Goal: Task Accomplishment & Management: Use online tool/utility

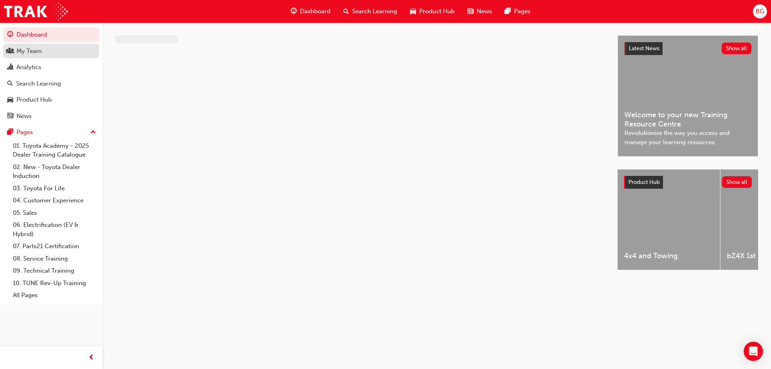
click at [36, 52] on div "My Team" at bounding box center [28, 51] width 25 height 9
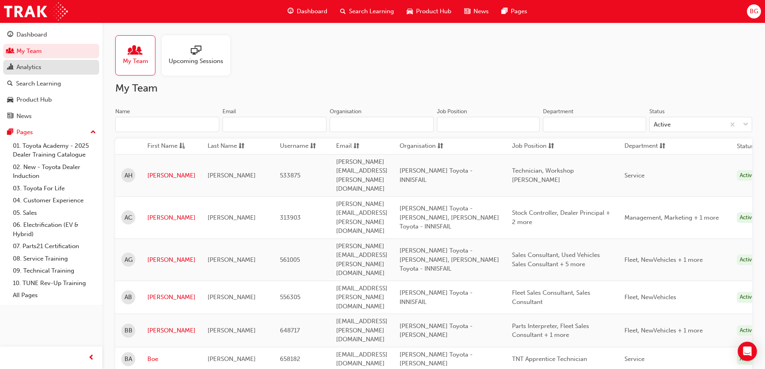
click at [45, 73] on link "Analytics" at bounding box center [51, 67] width 96 height 15
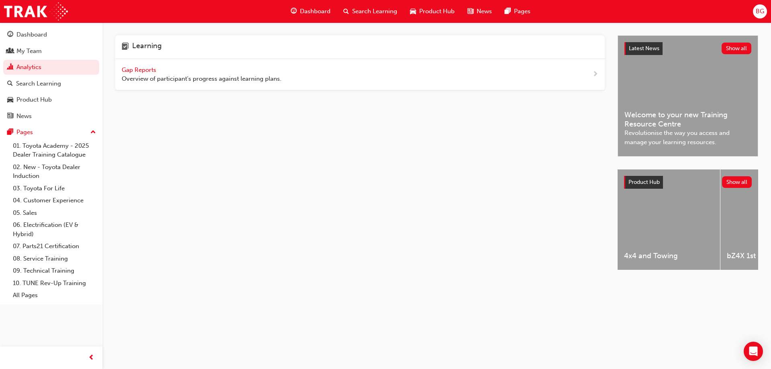
click at [142, 68] on span "Gap Reports" at bounding box center [140, 69] width 36 height 7
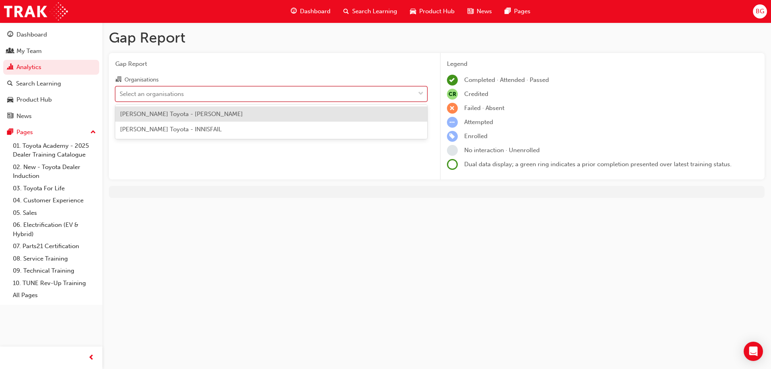
click at [177, 88] on div "Select an organisations" at bounding box center [265, 94] width 299 height 14
click at [121, 90] on input "Organisations option [PERSON_NAME] Toyota - [PERSON_NAME] focused, 1 of 2. 2 re…" at bounding box center [120, 93] width 1 height 7
click at [169, 116] on span "[PERSON_NAME] Toyota - [PERSON_NAME]" at bounding box center [181, 113] width 123 height 7
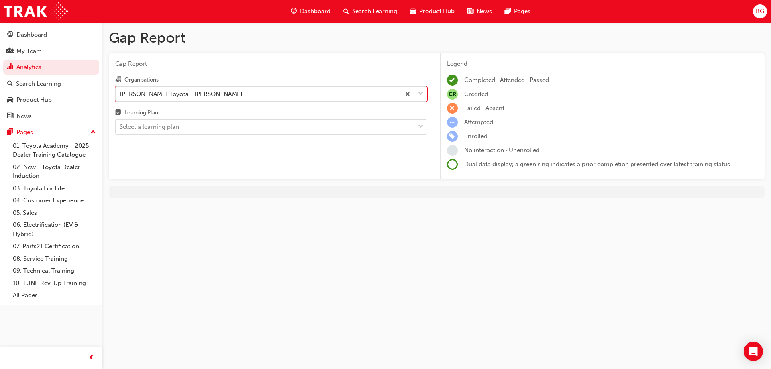
click at [173, 117] on div "Learning Plan" at bounding box center [271, 114] width 312 height 12
click at [121, 123] on input "Learning Plan Select a learning plan" at bounding box center [120, 126] width 1 height 7
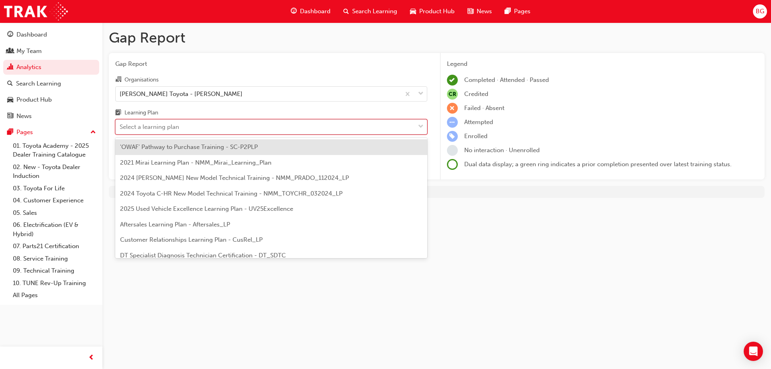
click at [181, 132] on div "Select a learning plan" at bounding box center [265, 127] width 299 height 14
click at [121, 130] on input "Learning Plan option 'OWAF' Pathway to Purchase Training - SC-P2PLP focused, 1 …" at bounding box center [120, 126] width 1 height 7
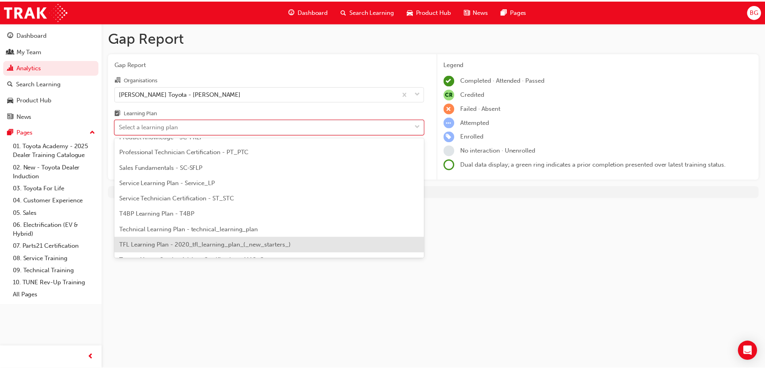
scroll to position [266, 0]
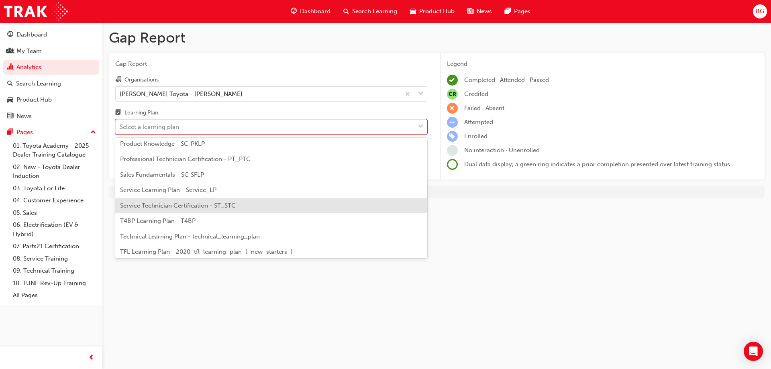
click at [208, 208] on span "Service Technician Certification - ST_STC" at bounding box center [178, 205] width 116 height 7
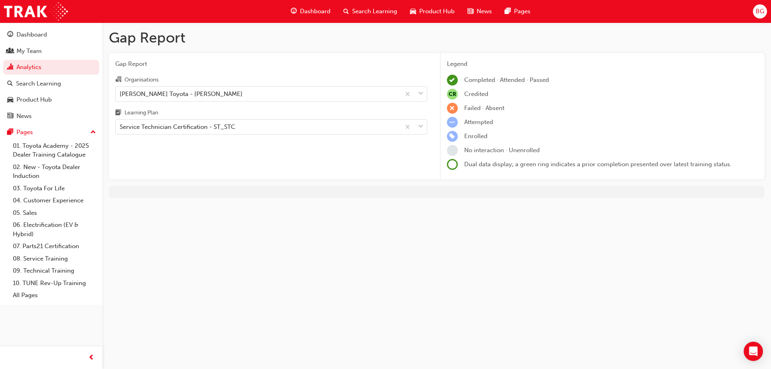
click at [166, 163] on div "Gap Report Organisations [PERSON_NAME] Toyota - [PERSON_NAME] Learning Plan Ser…" at bounding box center [271, 116] width 325 height 127
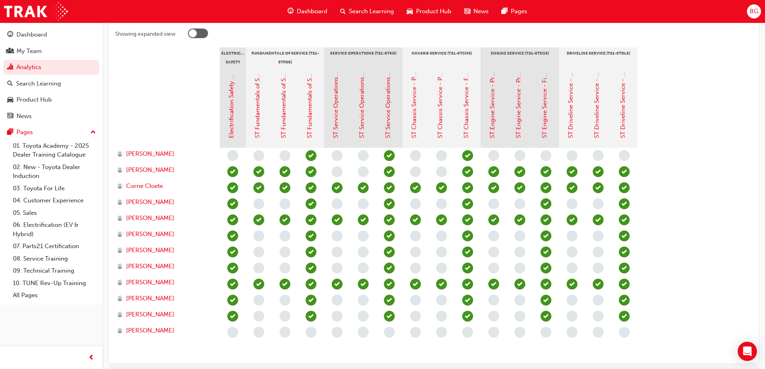
scroll to position [163, 0]
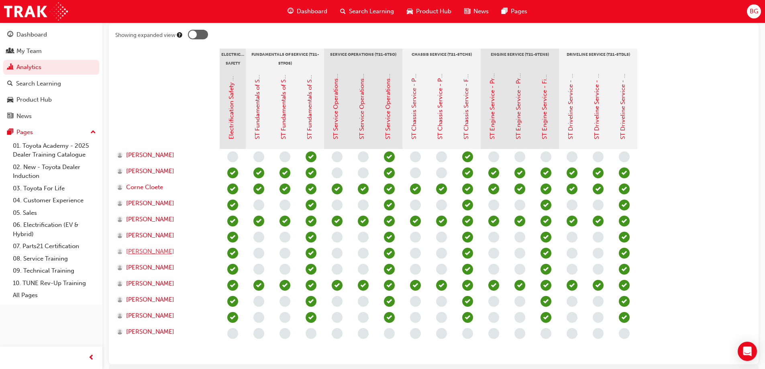
click at [155, 255] on span "[PERSON_NAME]" at bounding box center [150, 251] width 48 height 9
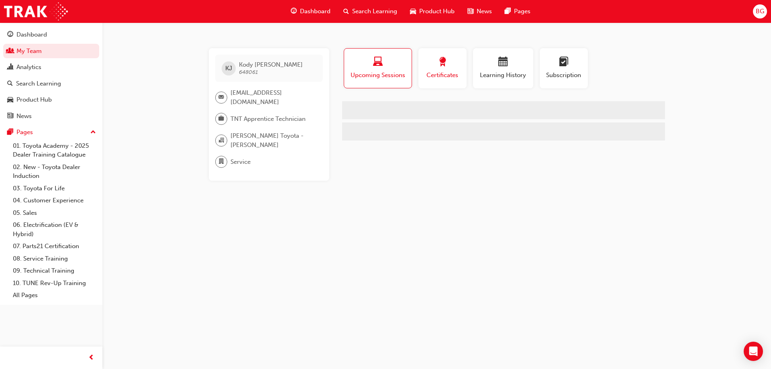
click at [448, 65] on div "button" at bounding box center [443, 63] width 36 height 12
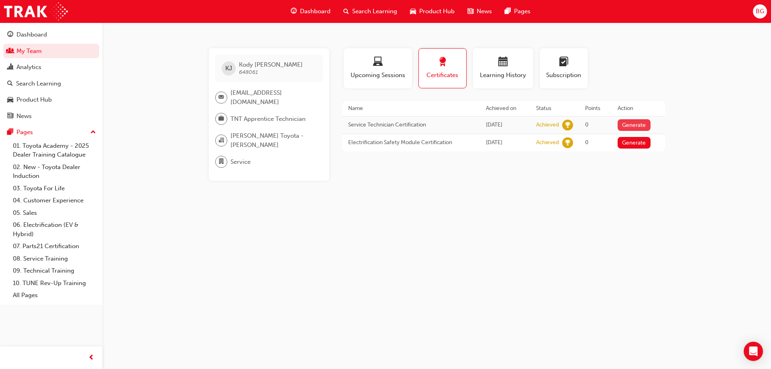
click at [633, 127] on button "Generate" at bounding box center [634, 125] width 33 height 12
click at [630, 125] on link "Download PDF" at bounding box center [632, 124] width 37 height 7
click at [758, 345] on div "Open Intercom Messenger" at bounding box center [753, 351] width 21 height 21
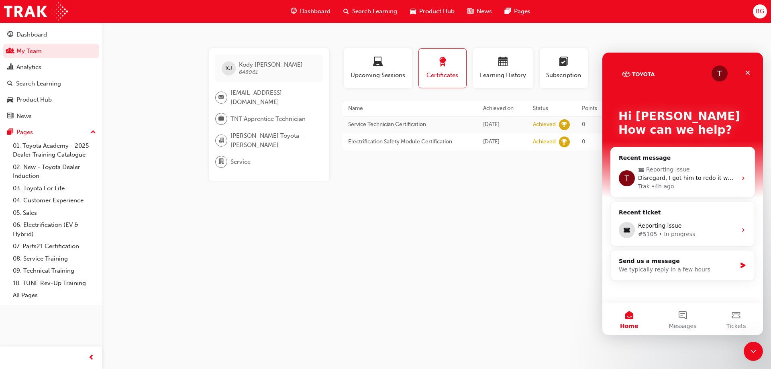
drag, startPoint x: 1501, startPoint y: 687, endPoint x: 1467, endPoint y: 670, distance: 38.3
click at [758, 344] on div "Close Intercom Messenger" at bounding box center [753, 351] width 19 height 19
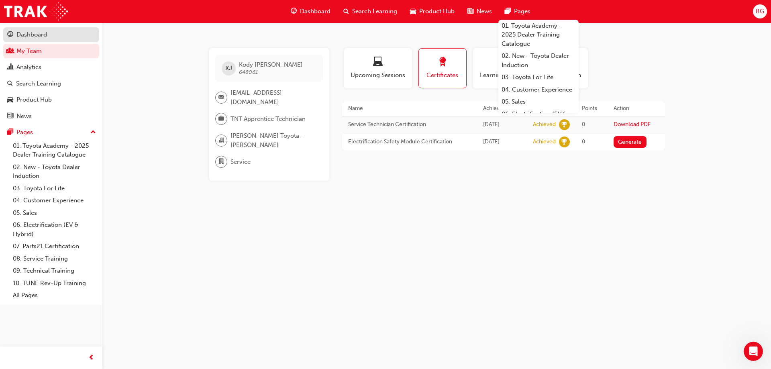
click at [17, 37] on div "Dashboard" at bounding box center [31, 34] width 31 height 9
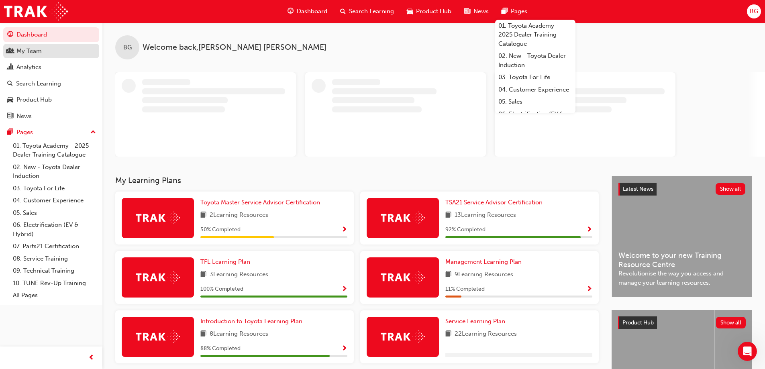
click at [48, 58] on link "My Team" at bounding box center [51, 51] width 96 height 15
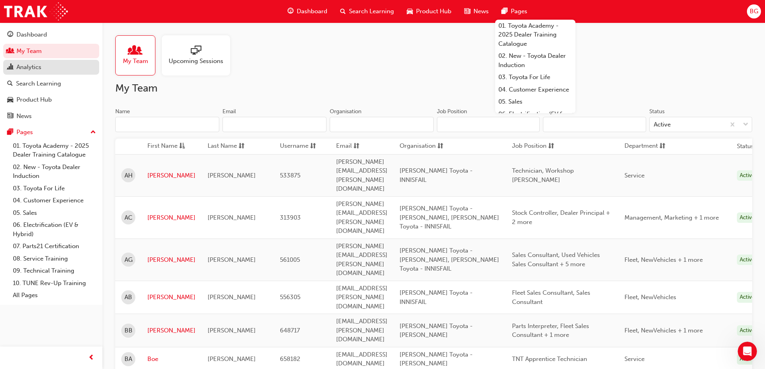
click at [47, 62] on link "Analytics" at bounding box center [51, 67] width 96 height 15
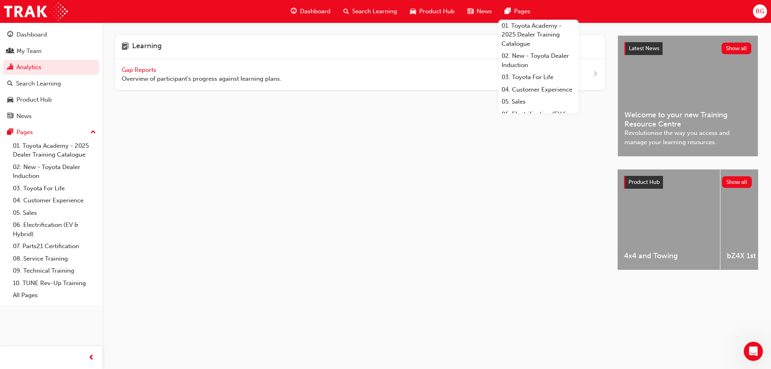
click at [170, 80] on span "Overview of participant's progress against learning plans." at bounding box center [202, 78] width 160 height 9
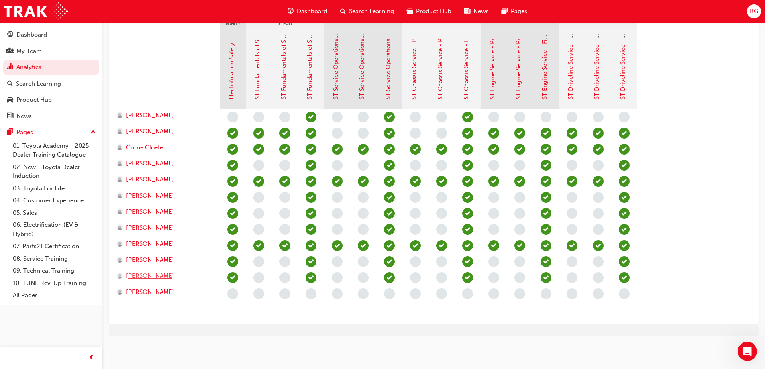
scroll to position [203, 0]
click at [738, 348] on div "Open Intercom Messenger" at bounding box center [746, 350] width 27 height 27
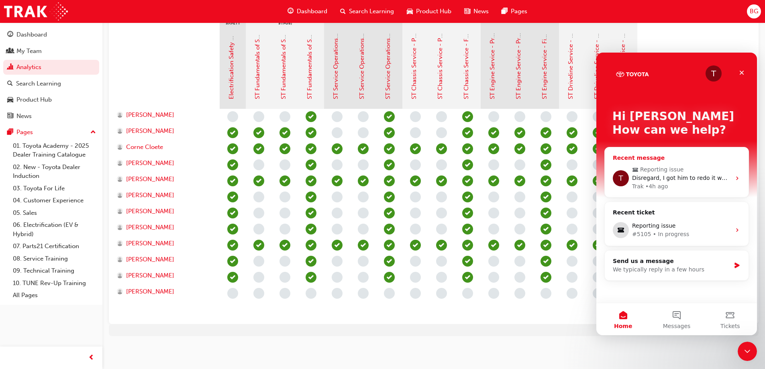
click at [672, 177] on span "Disregard, I got him to redo it which appears to have fixed it." at bounding box center [718, 178] width 172 height 6
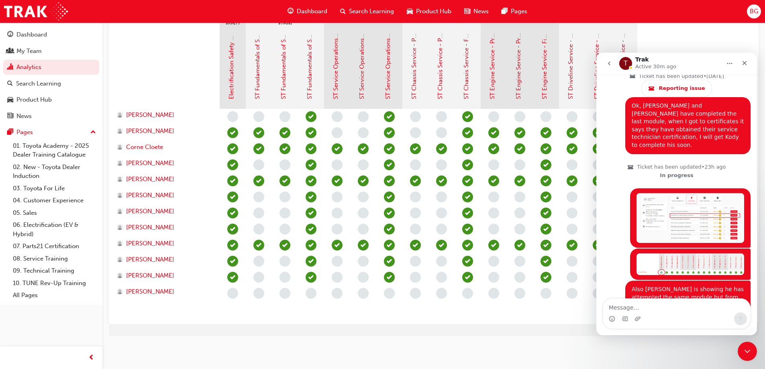
scroll to position [1623, 0]
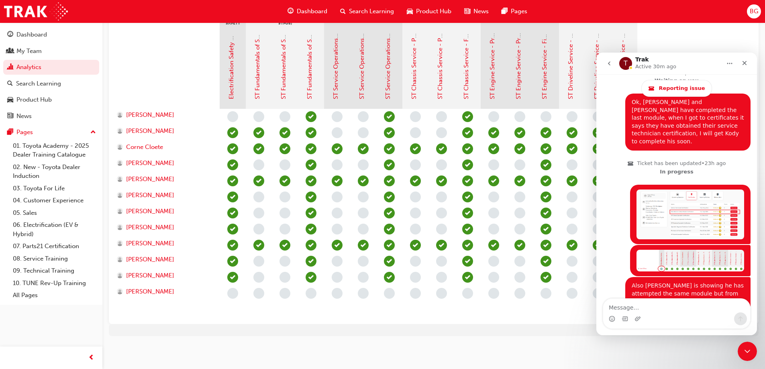
click at [641, 300] on textarea "Message…" at bounding box center [676, 306] width 147 height 14
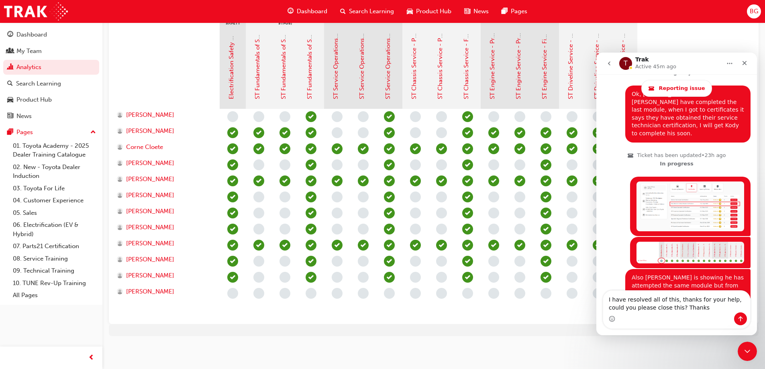
type textarea "I have resolved all of this, thanks for your help, could you please close this?…"
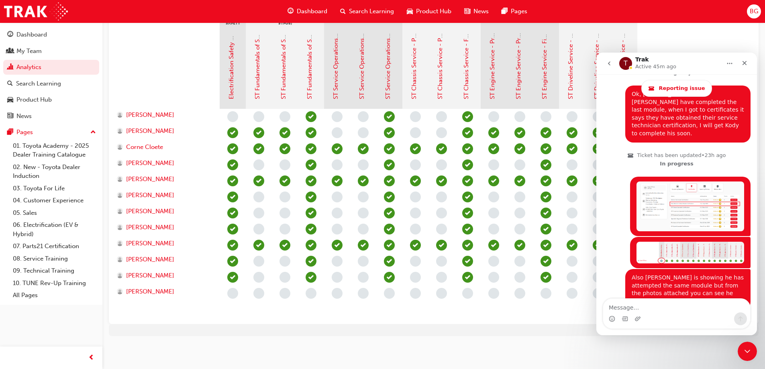
scroll to position [1655, 0]
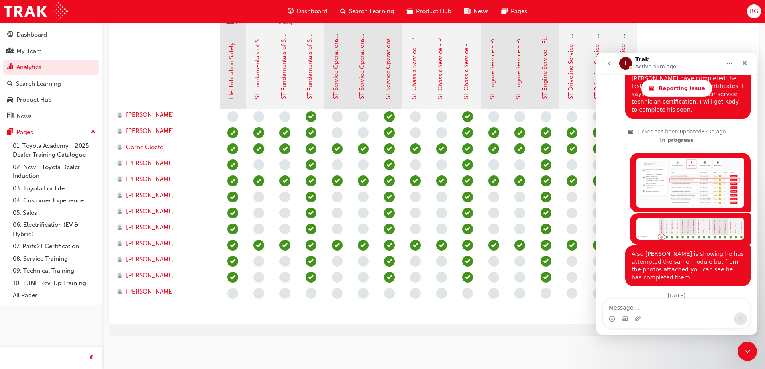
click at [174, 70] on div at bounding box center [167, 69] width 104 height 80
click at [746, 349] on icon "Close Intercom Messenger" at bounding box center [747, 350] width 10 height 10
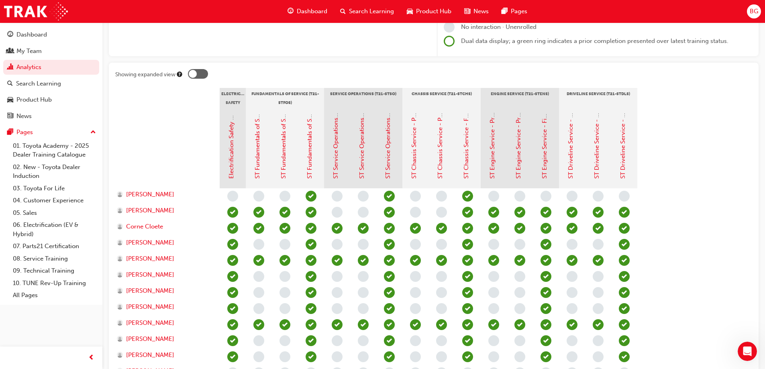
scroll to position [123, 0]
